Goal: Navigation & Orientation: Find specific page/section

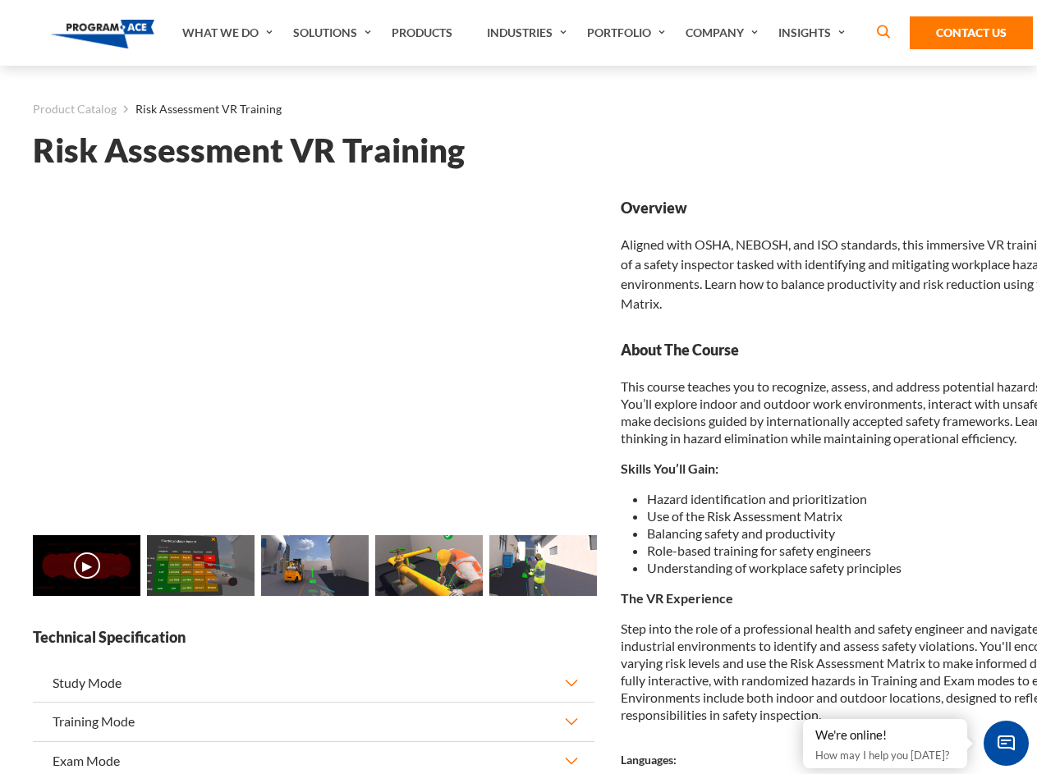
click at [334, 33] on link "Solutions" at bounding box center [334, 33] width 99 height 66
click at [0, 0] on div "AI & Computer Vision Solutions Computer Vision Quality Control AI tools for fas…" at bounding box center [0, 0] width 0 height 0
click at [0, 0] on div "AI & Computer Vision Solutions Virtual Training Solutions Virtual Tour Solution…" at bounding box center [0, 0] width 0 height 0
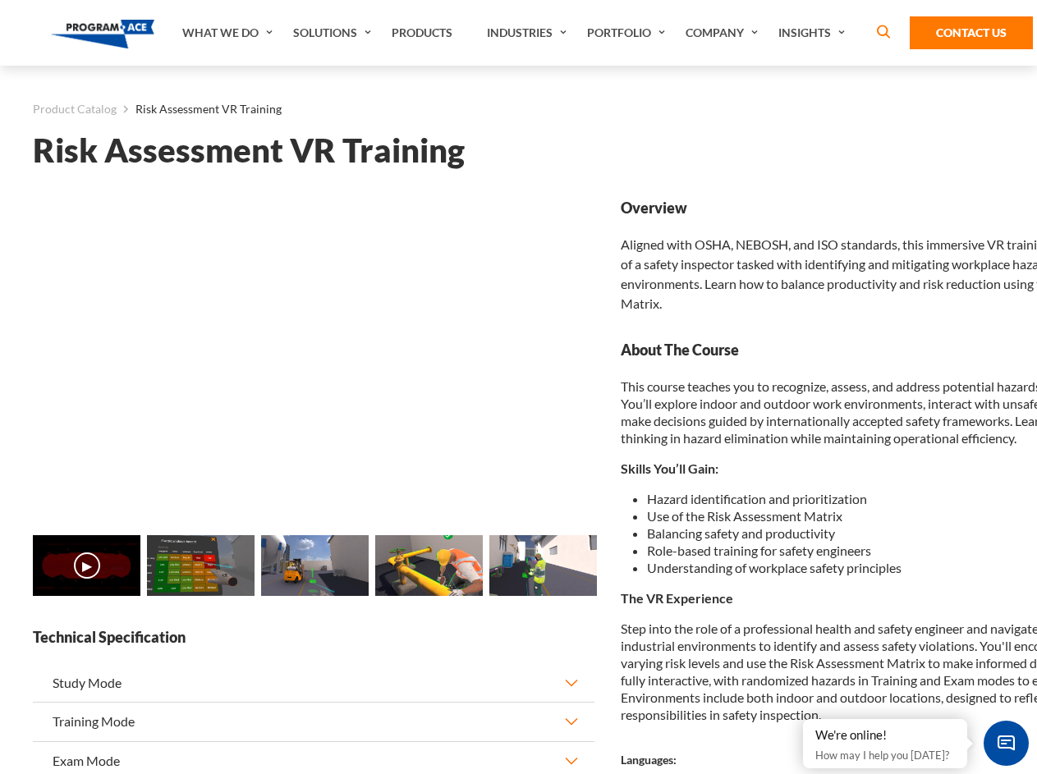
click at [0, 0] on div "AI & Computer Vision Solutions Virtual Training Solutions Virtual Tour Solution…" at bounding box center [0, 0] width 0 height 0
click at [0, 0] on div "AI & Computer Vision Solutions Computer Vision Quality Control AI tools for fas…" at bounding box center [0, 0] width 0 height 0
